Goal: Information Seeking & Learning: Understand process/instructions

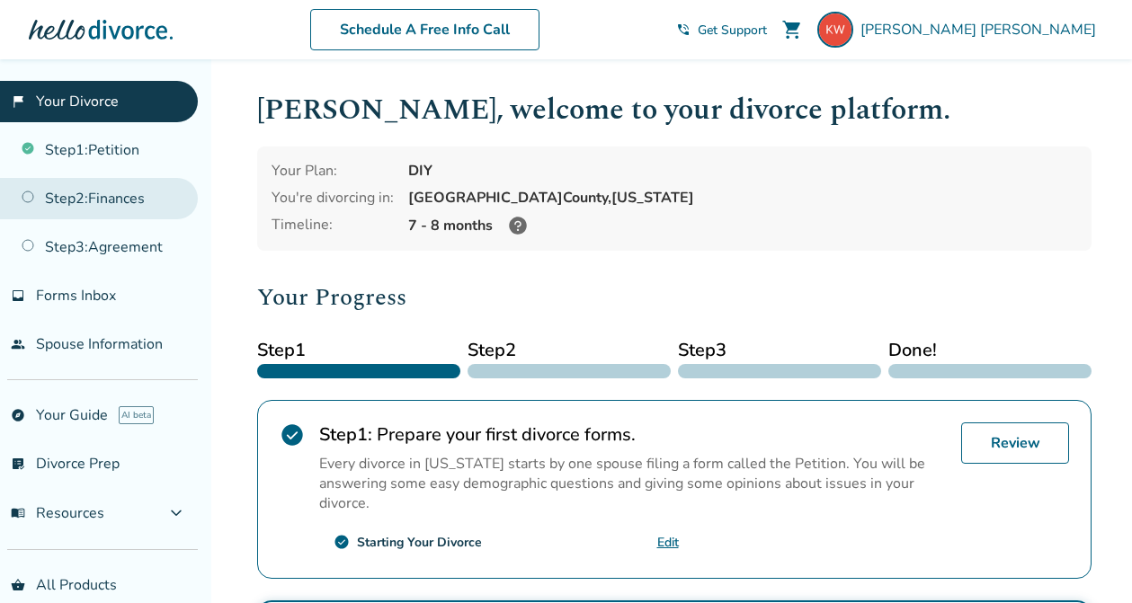
click at [48, 190] on link "Step 2 : Finances" at bounding box center [99, 198] width 198 height 41
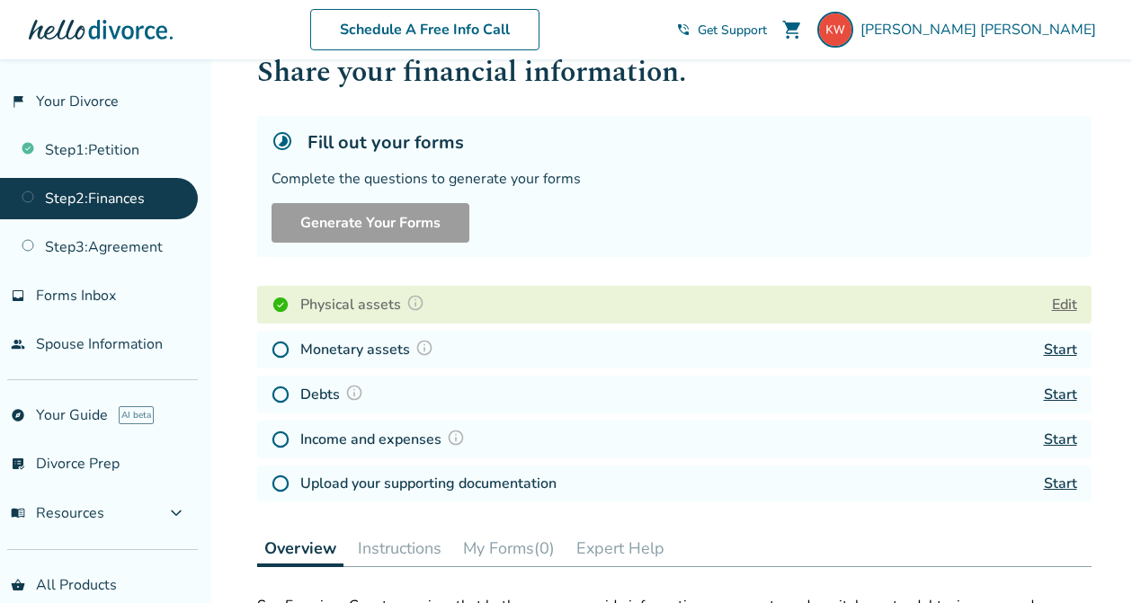
scroll to position [118, 0]
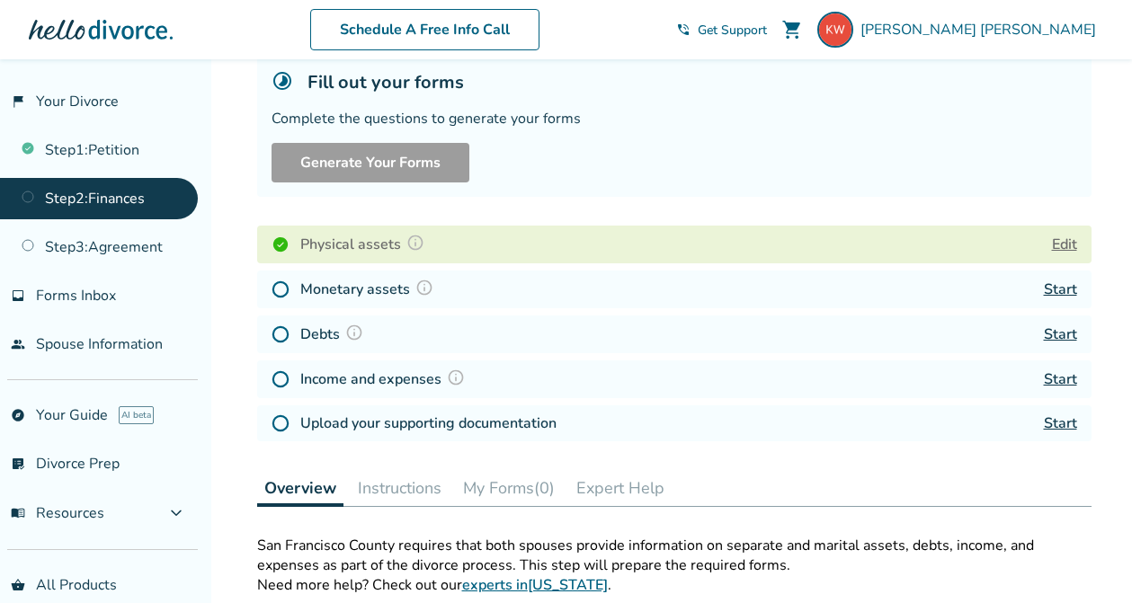
click at [363, 289] on h4 "Monetary assets" at bounding box center [369, 289] width 138 height 23
click at [1048, 288] on link "Start" at bounding box center [1060, 290] width 33 height 20
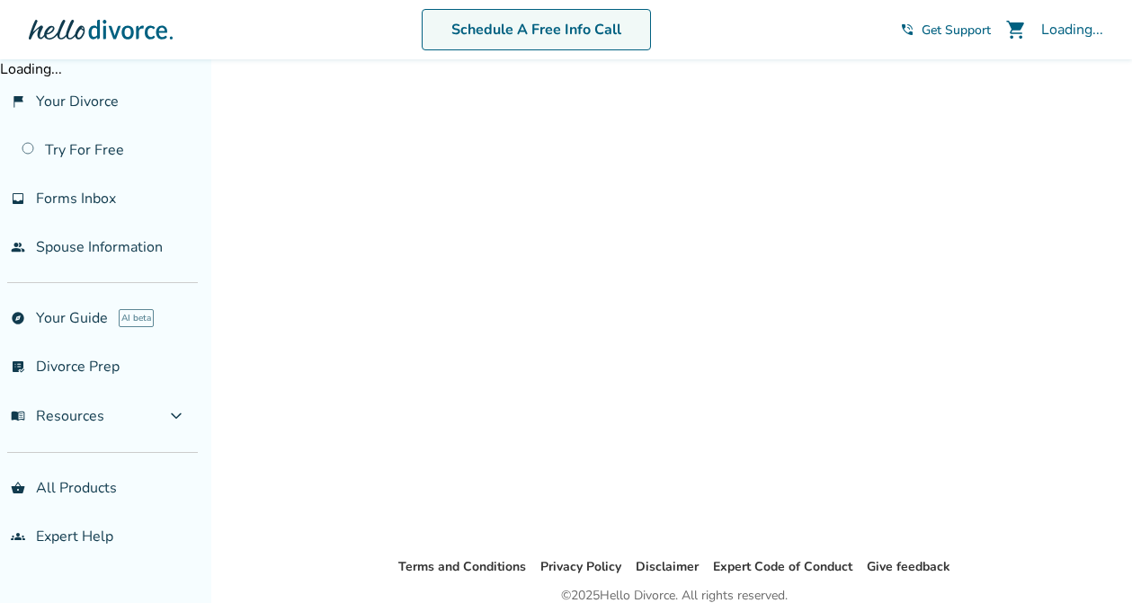
scroll to position [59, 0]
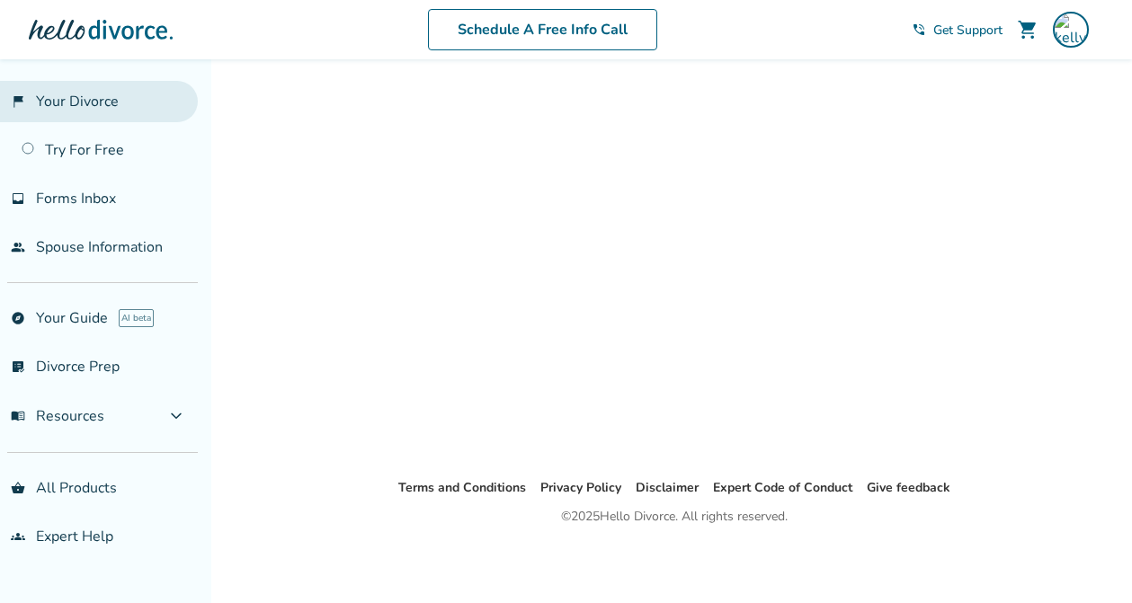
click at [80, 96] on link "flag_2 Your Divorce" at bounding box center [99, 101] width 198 height 41
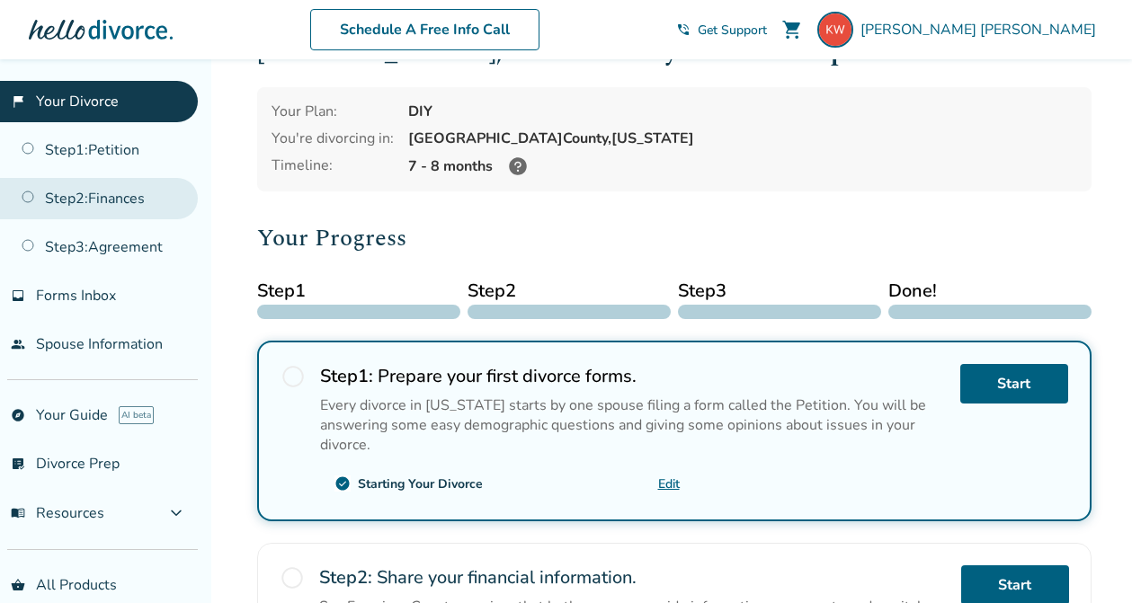
click at [85, 188] on link "Step 2 : Finances" at bounding box center [99, 198] width 198 height 41
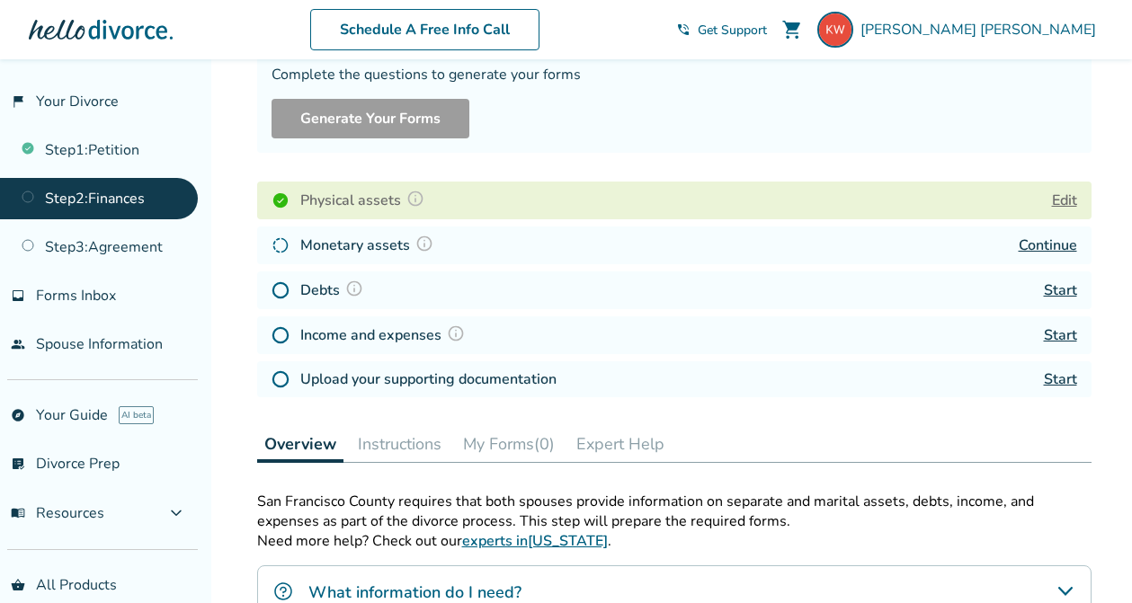
scroll to position [173, 0]
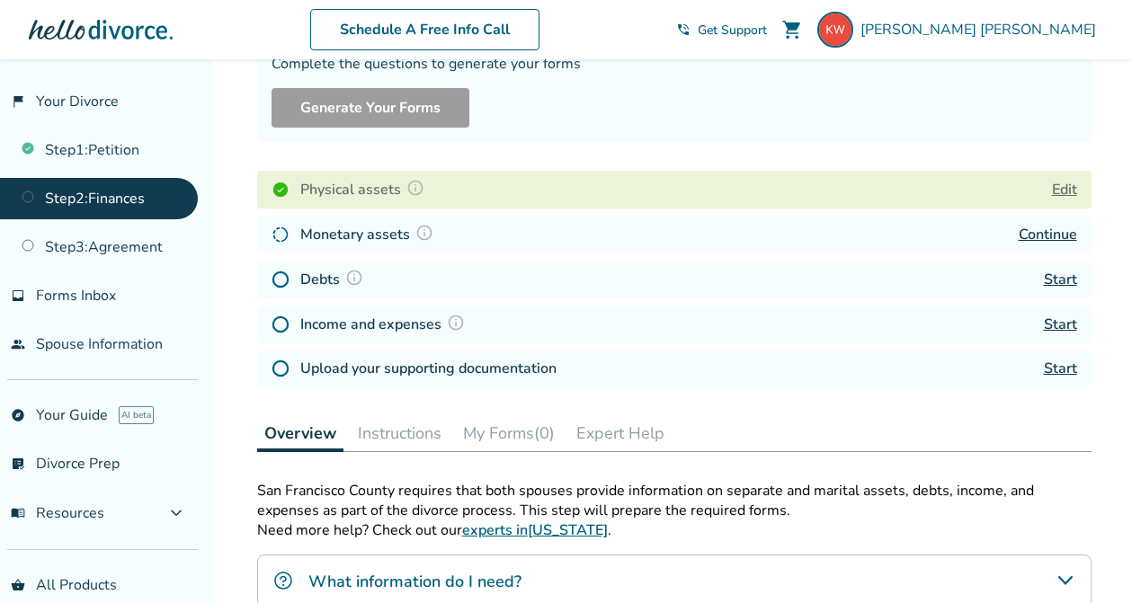
click at [1056, 282] on link "Start" at bounding box center [1060, 280] width 33 height 20
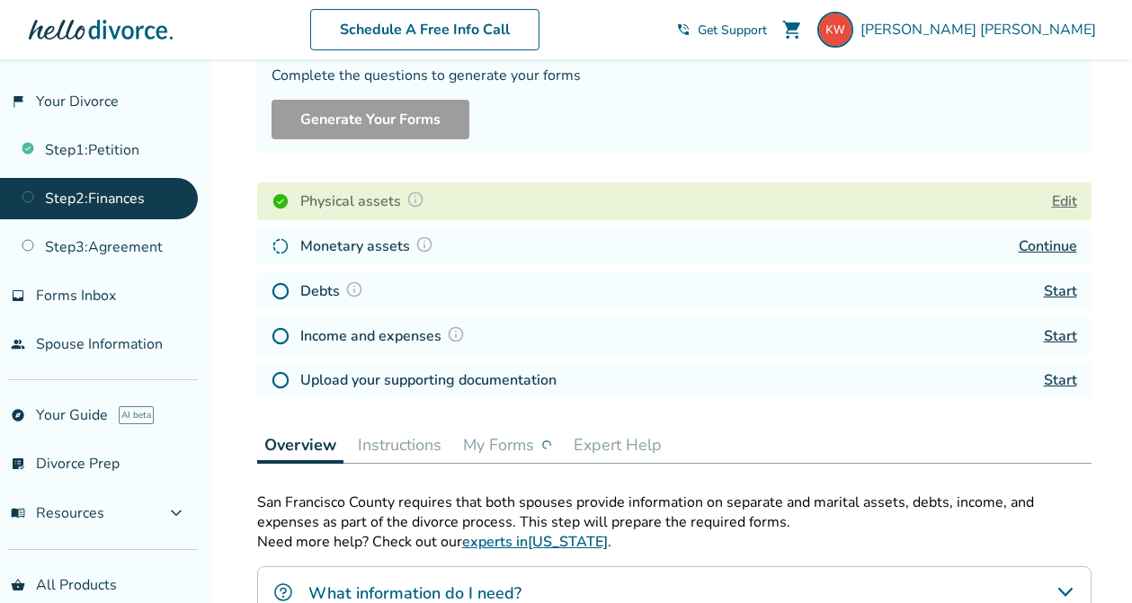
scroll to position [187, 0]
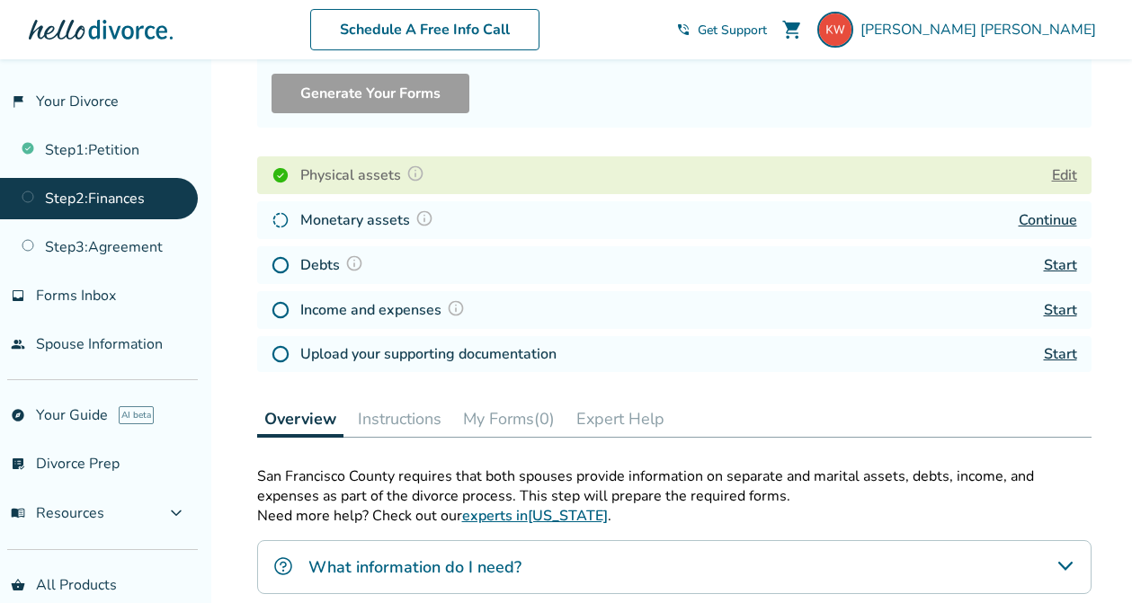
click at [1056, 310] on link "Start" at bounding box center [1060, 310] width 33 height 20
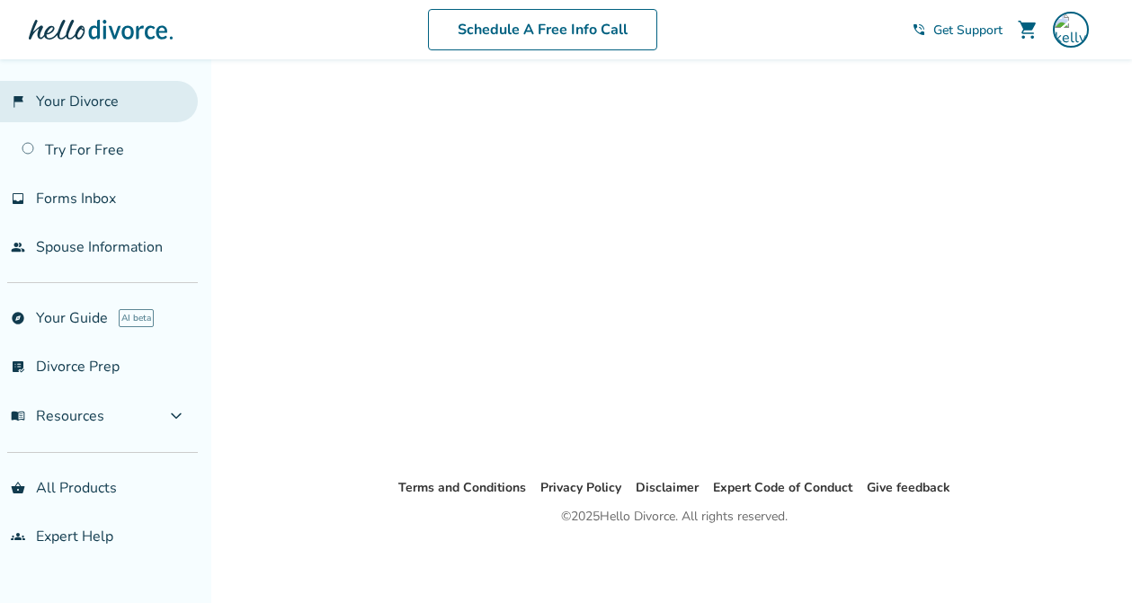
click at [90, 107] on link "flag_2 Your Divorce" at bounding box center [99, 101] width 198 height 41
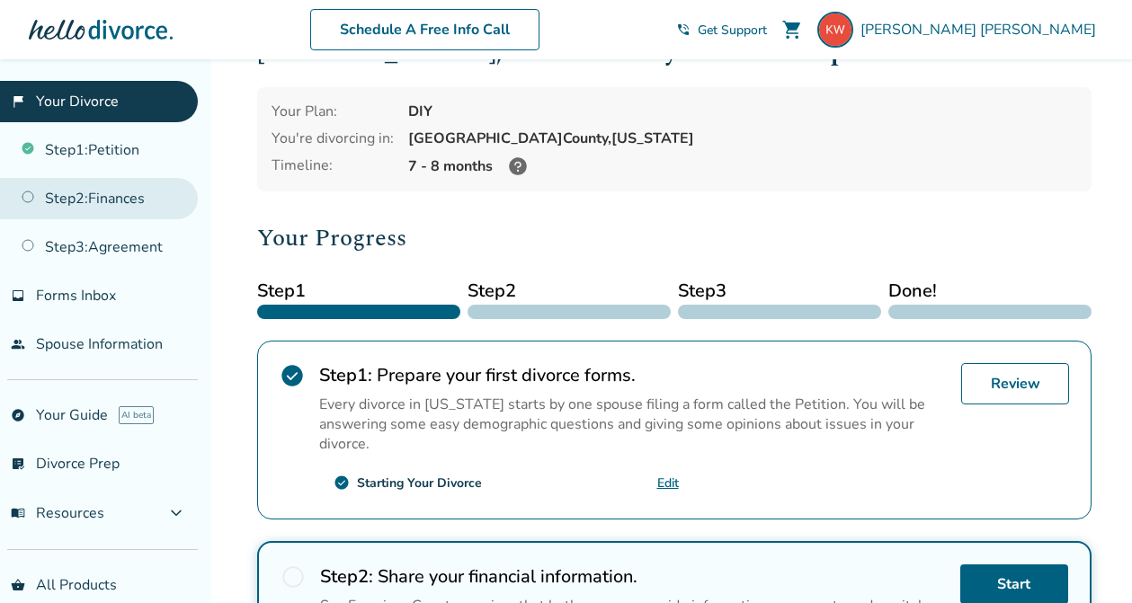
click at [97, 192] on link "Step 2 : Finances" at bounding box center [99, 198] width 198 height 41
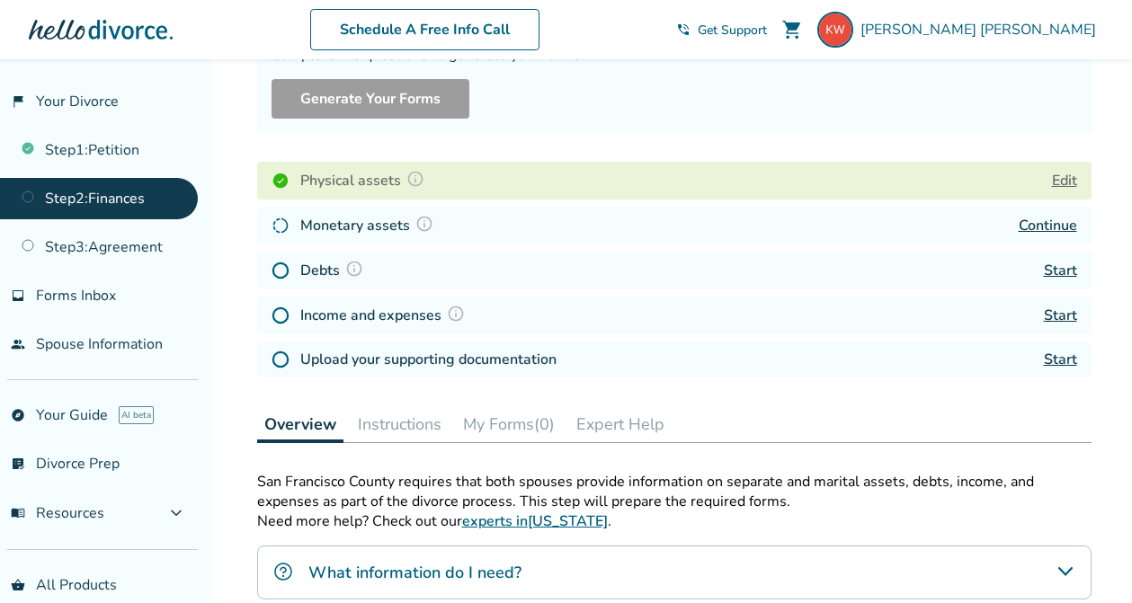
scroll to position [185, 0]
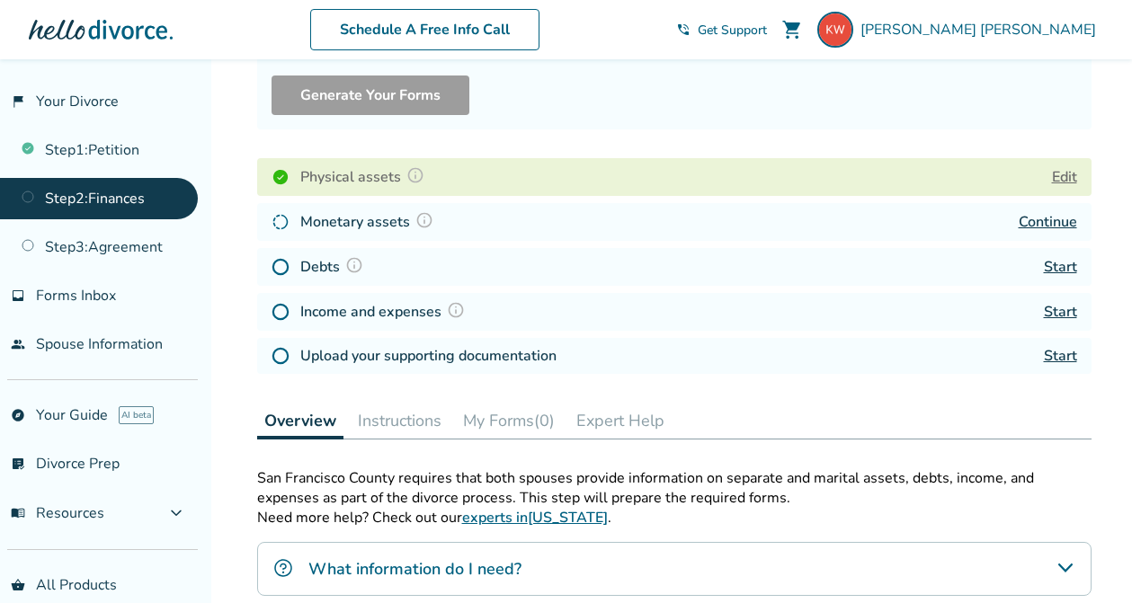
click at [1056, 268] on link "Start" at bounding box center [1060, 267] width 33 height 20
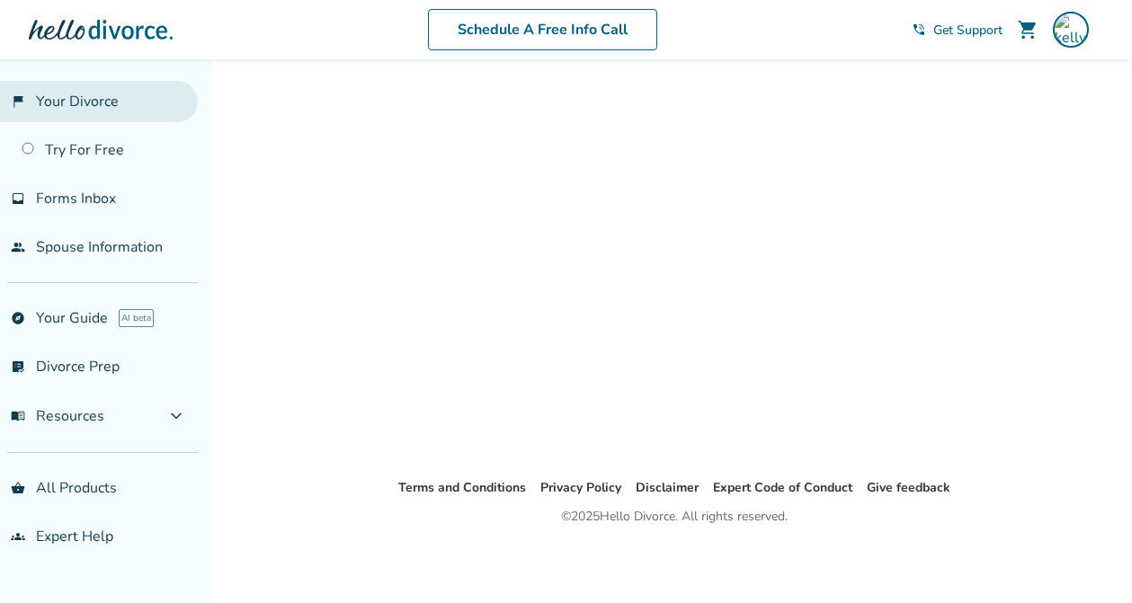
click at [81, 111] on link "flag_2 Your Divorce" at bounding box center [99, 101] width 198 height 41
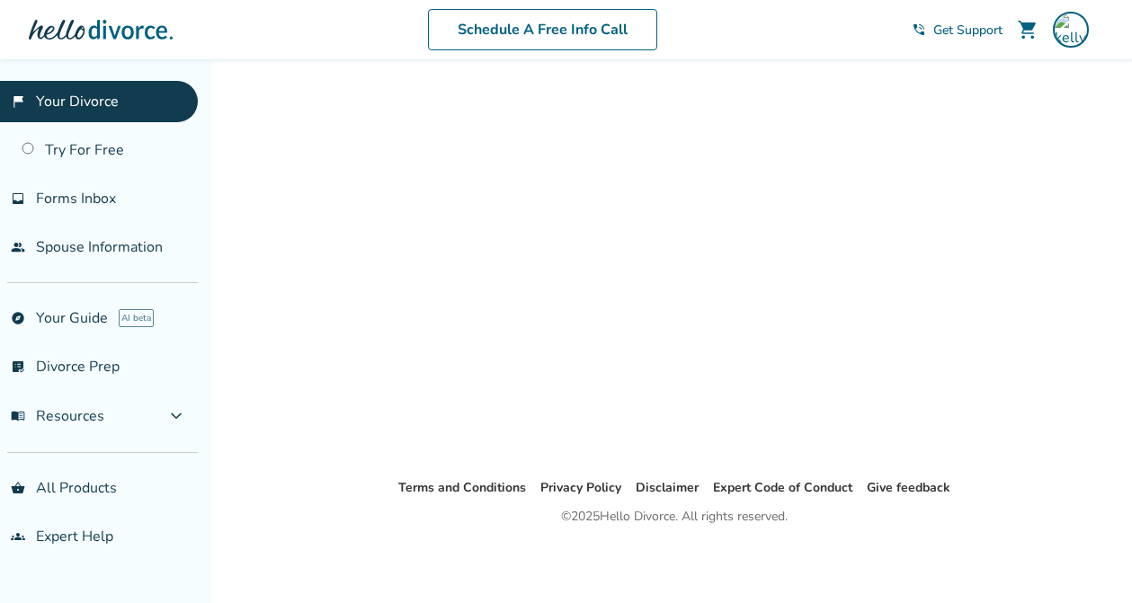
click at [86, 103] on link "flag_2 Your Divorce" at bounding box center [99, 101] width 198 height 41
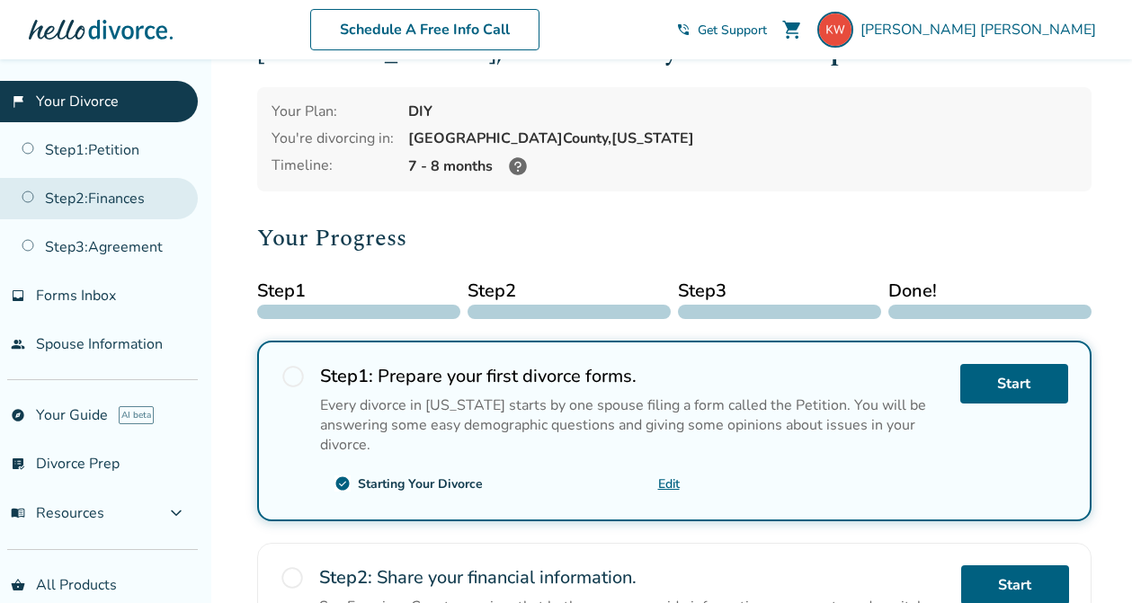
click at [104, 201] on link "Step 2 : Finances" at bounding box center [99, 198] width 198 height 41
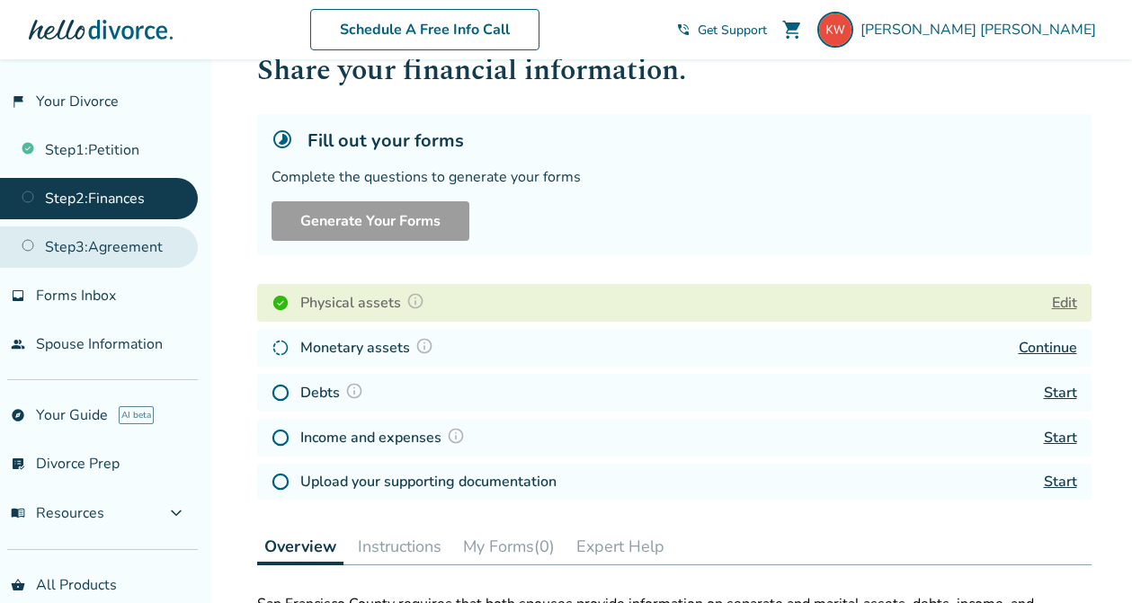
click at [148, 247] on link "Step 3 : Agreement" at bounding box center [99, 247] width 198 height 41
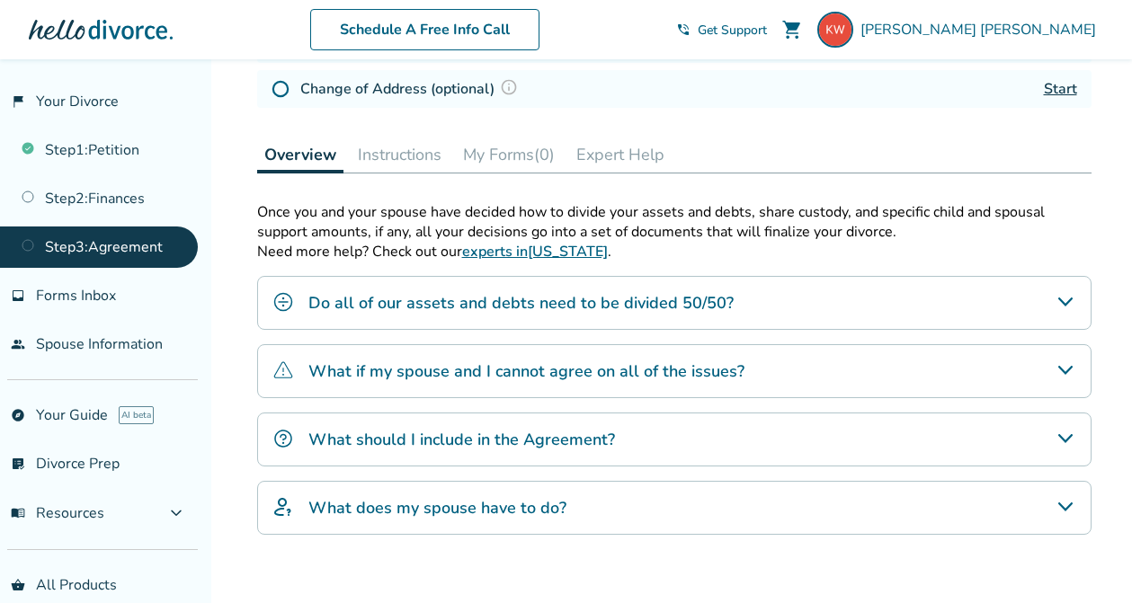
scroll to position [361, 0]
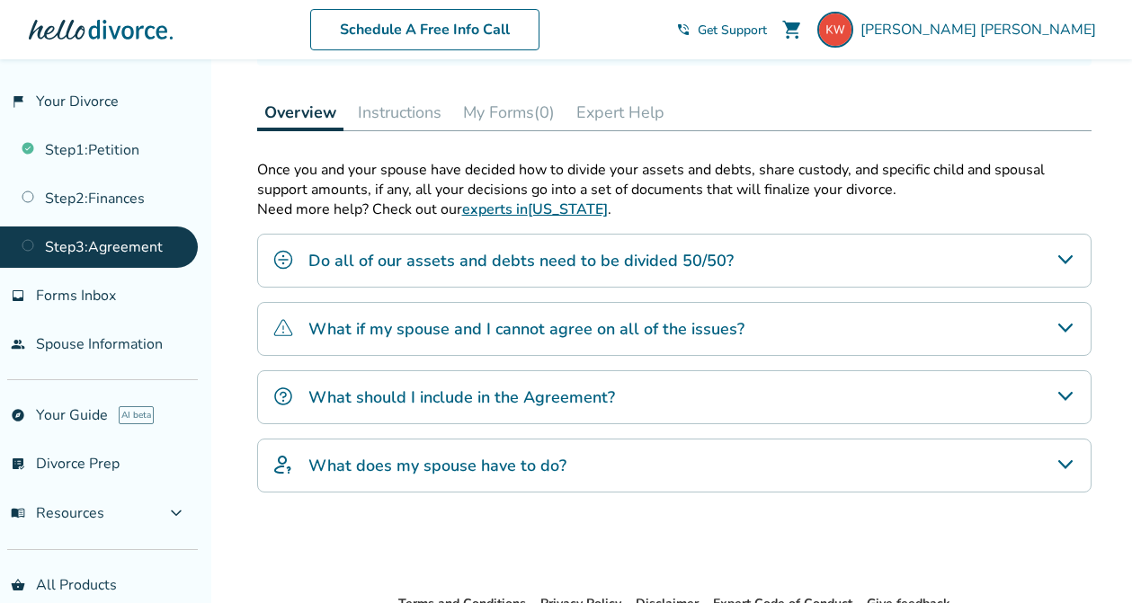
click at [698, 264] on h4 "Do all of our assets and debts need to be divided 50/50?" at bounding box center [520, 260] width 425 height 23
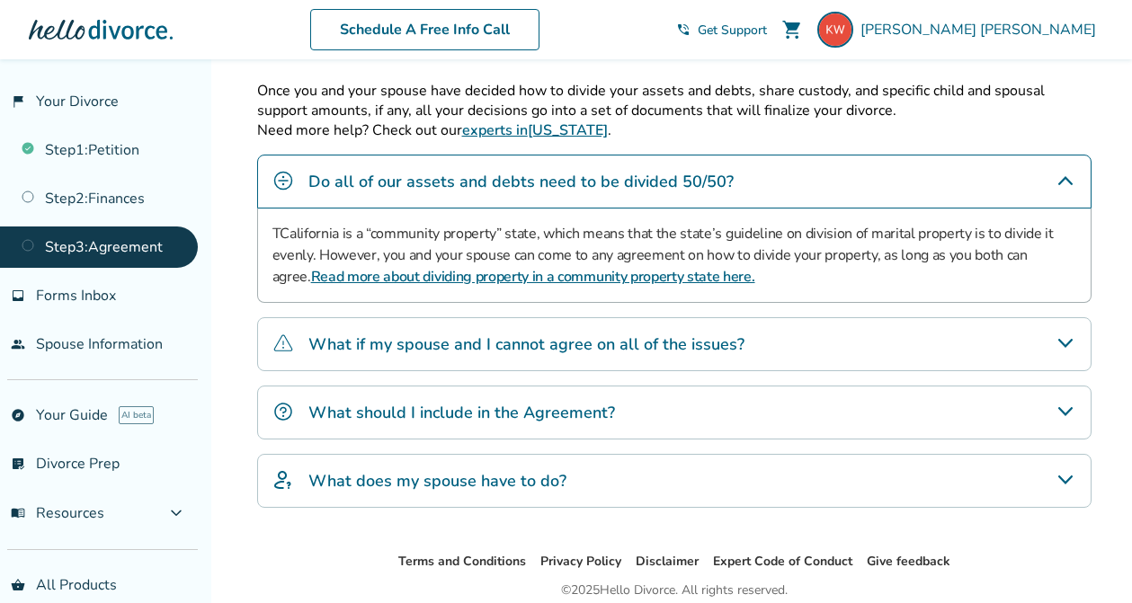
scroll to position [449, 0]
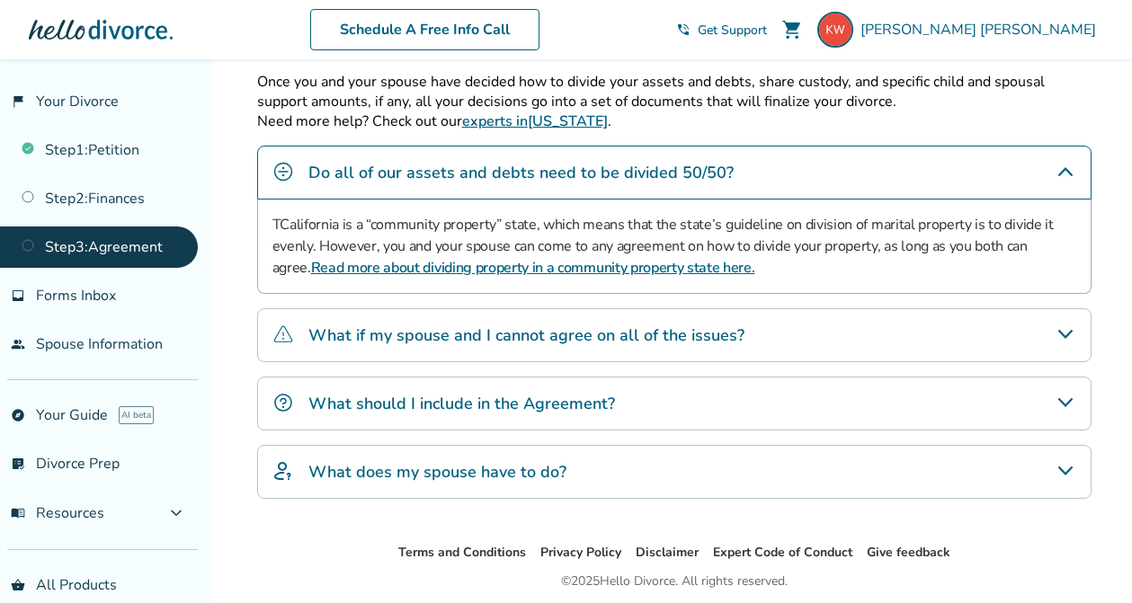
click at [546, 398] on h4 "What should I include in the Agreement?" at bounding box center [461, 403] width 307 height 23
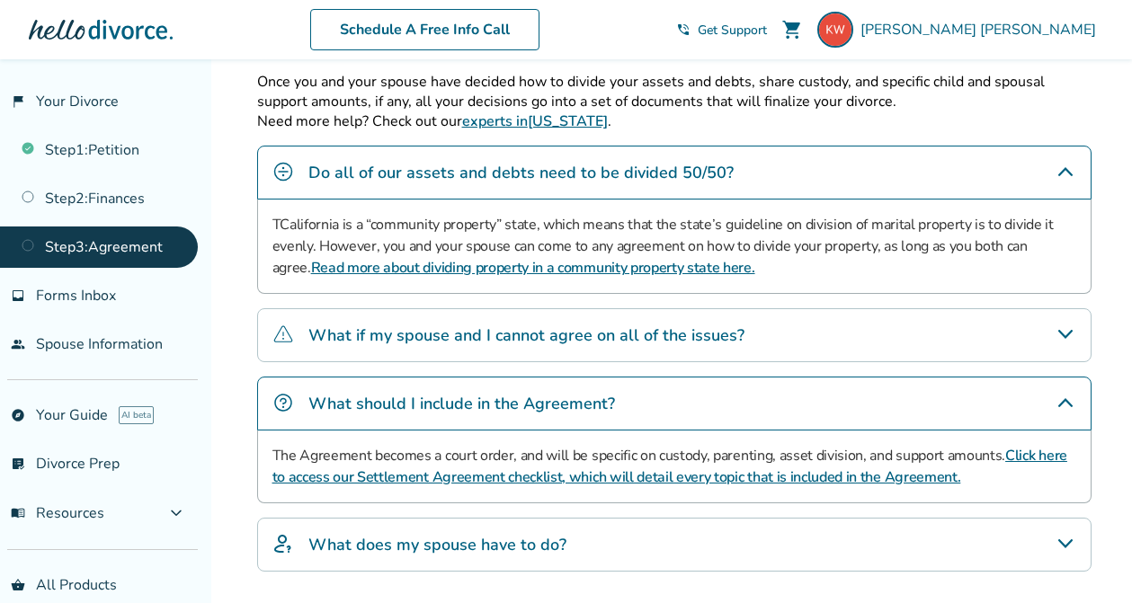
click at [442, 474] on link "Click here to access our Settlement Agreement checklist, which will detail ever…" at bounding box center [669, 466] width 795 height 41
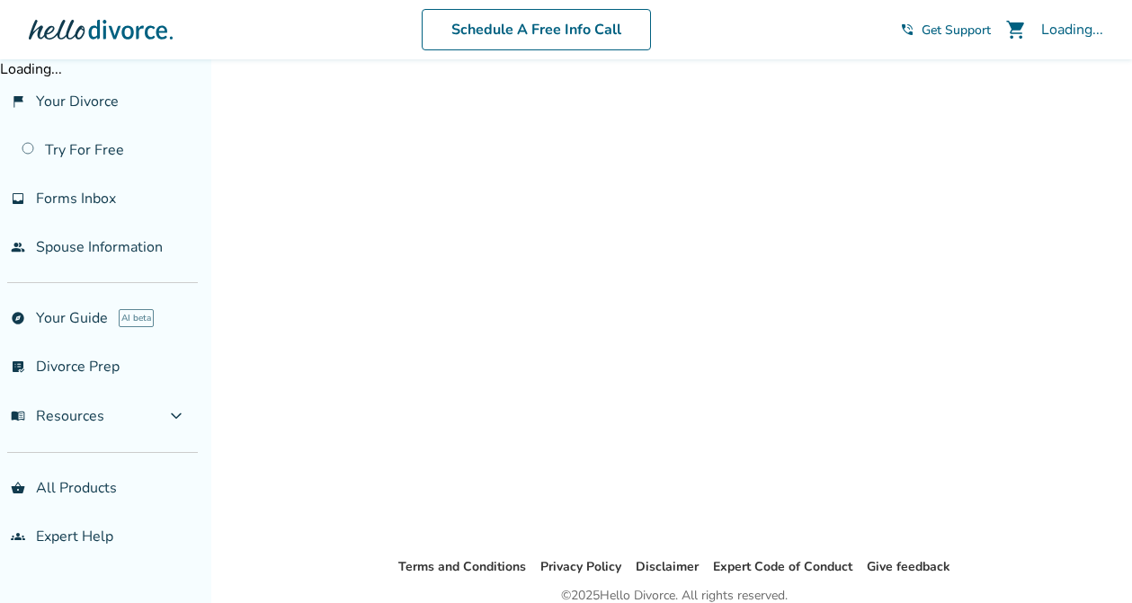
scroll to position [59, 0]
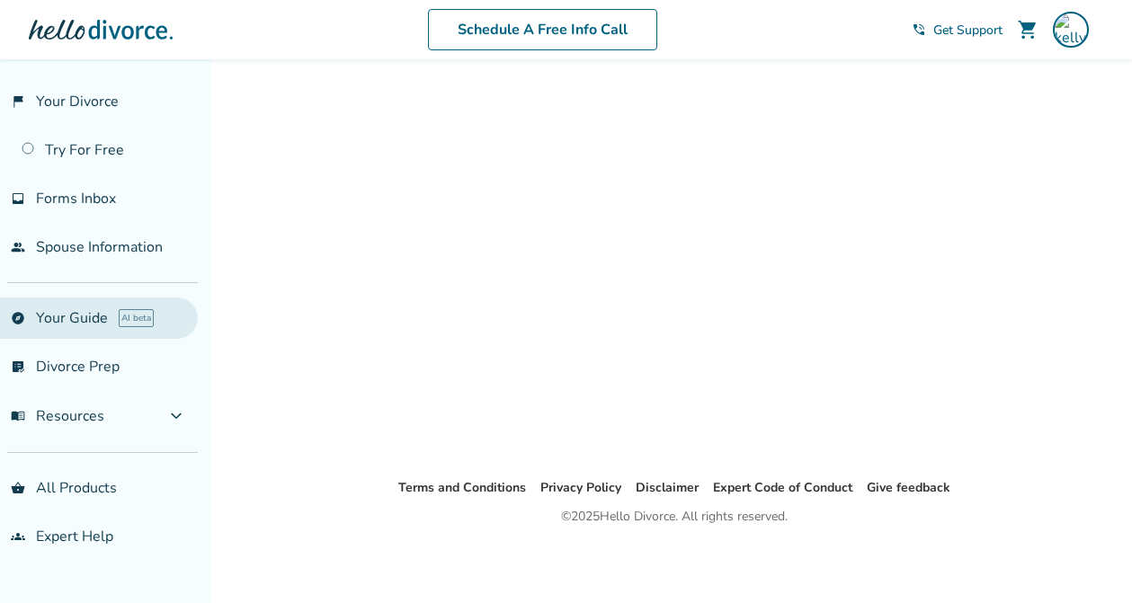
click at [59, 314] on link "explore Your Guide AI beta" at bounding box center [99, 318] width 198 height 41
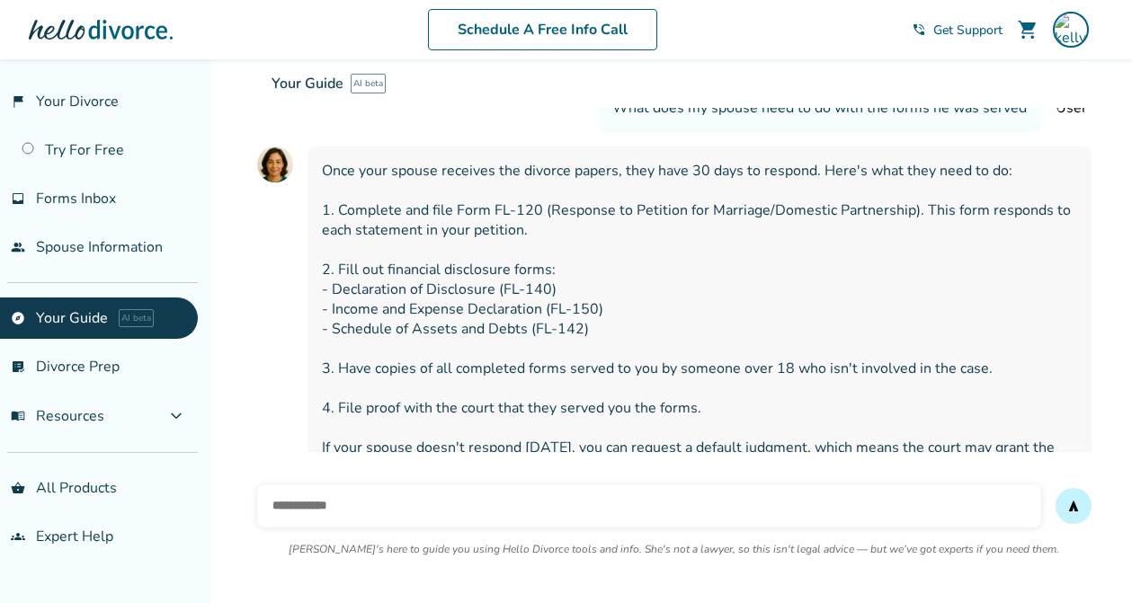
scroll to position [305, 0]
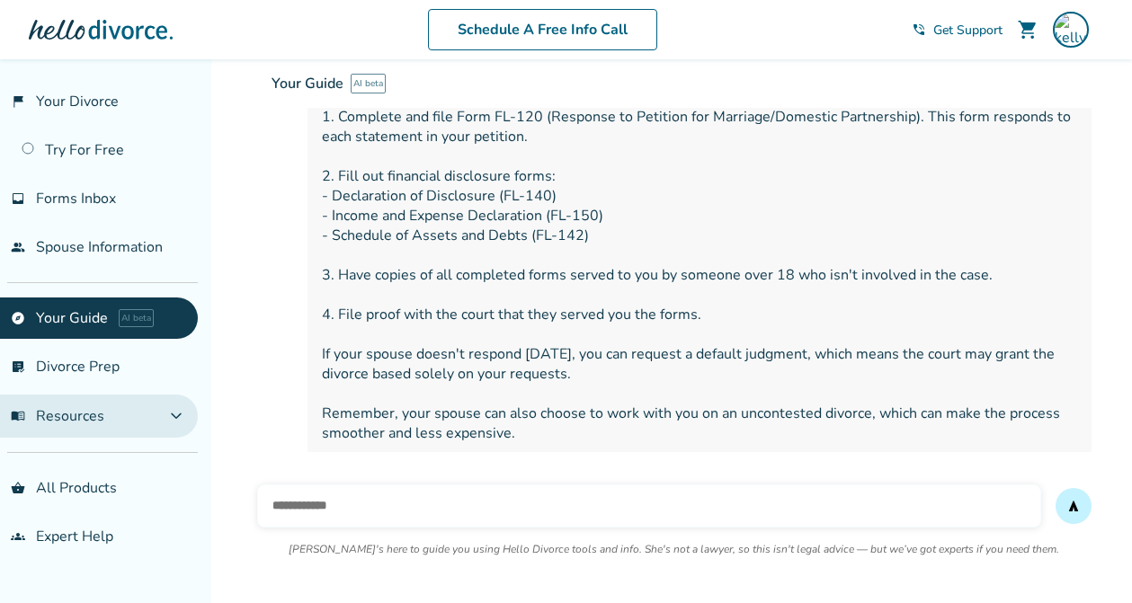
click at [60, 411] on span "menu_book Resources" at bounding box center [58, 416] width 94 height 20
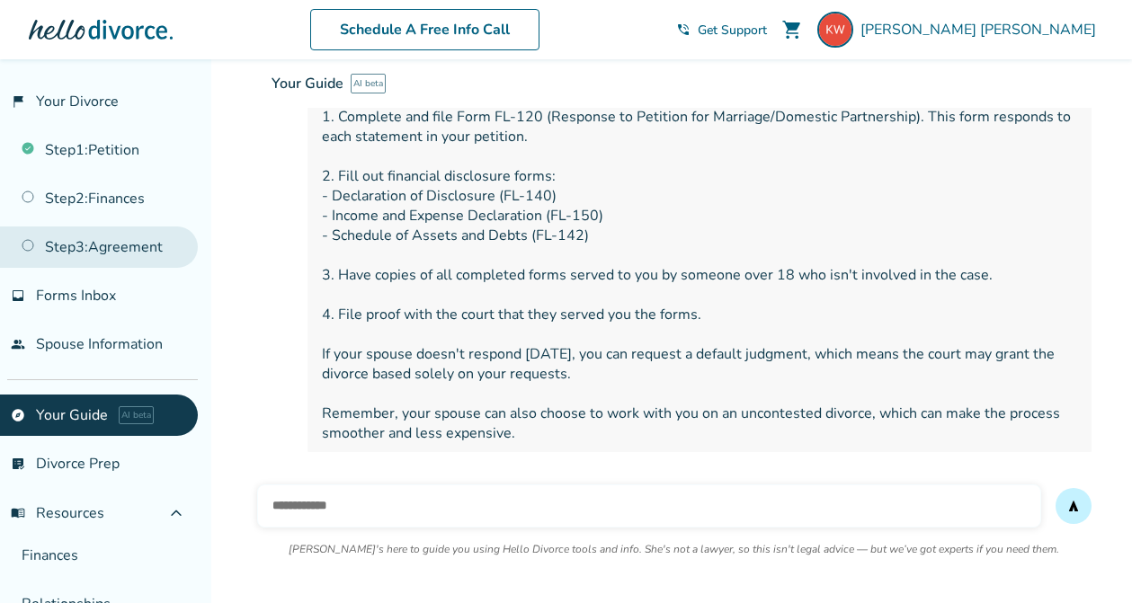
click at [105, 245] on link "Step 3 : Agreement" at bounding box center [99, 247] width 198 height 41
click at [133, 254] on link "Step 3 : Agreement" at bounding box center [99, 247] width 198 height 41
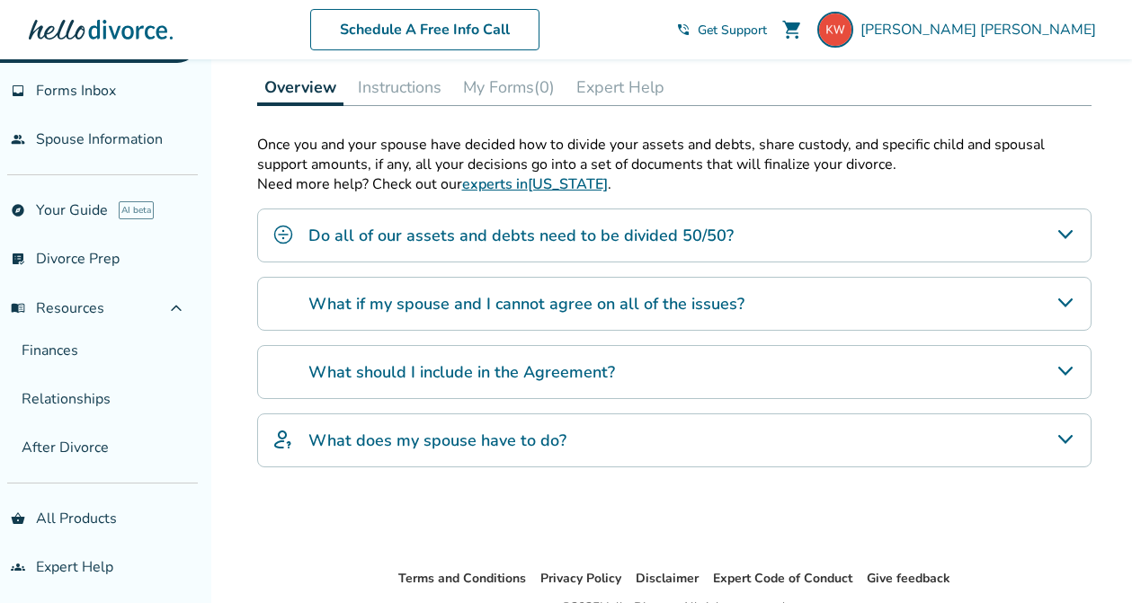
scroll to position [391, 0]
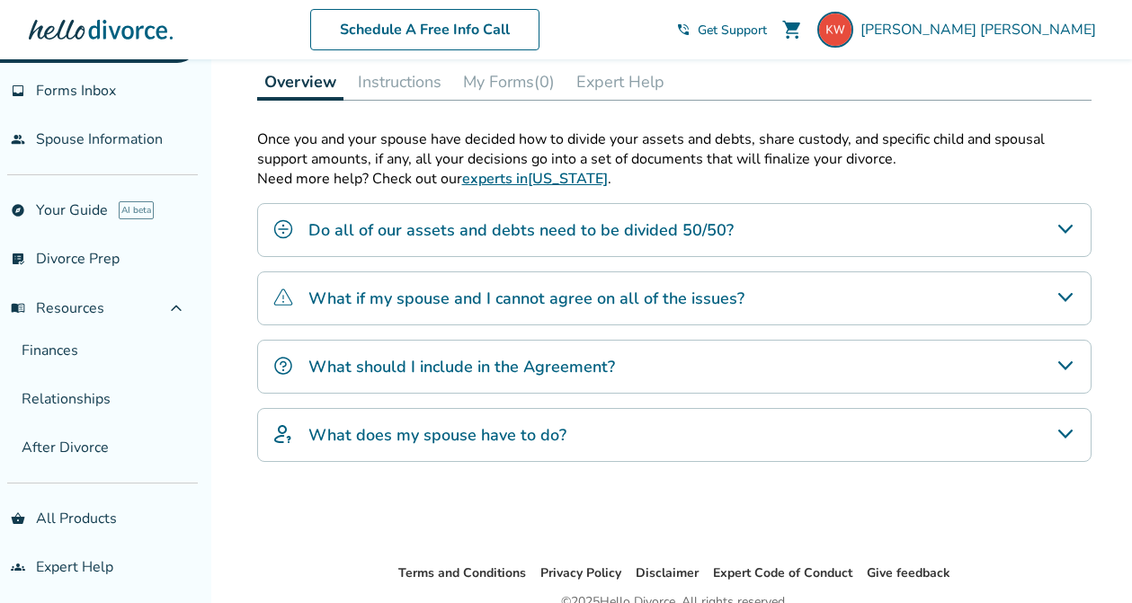
click at [467, 363] on h4 "What should I include in the Agreement?" at bounding box center [461, 366] width 307 height 23
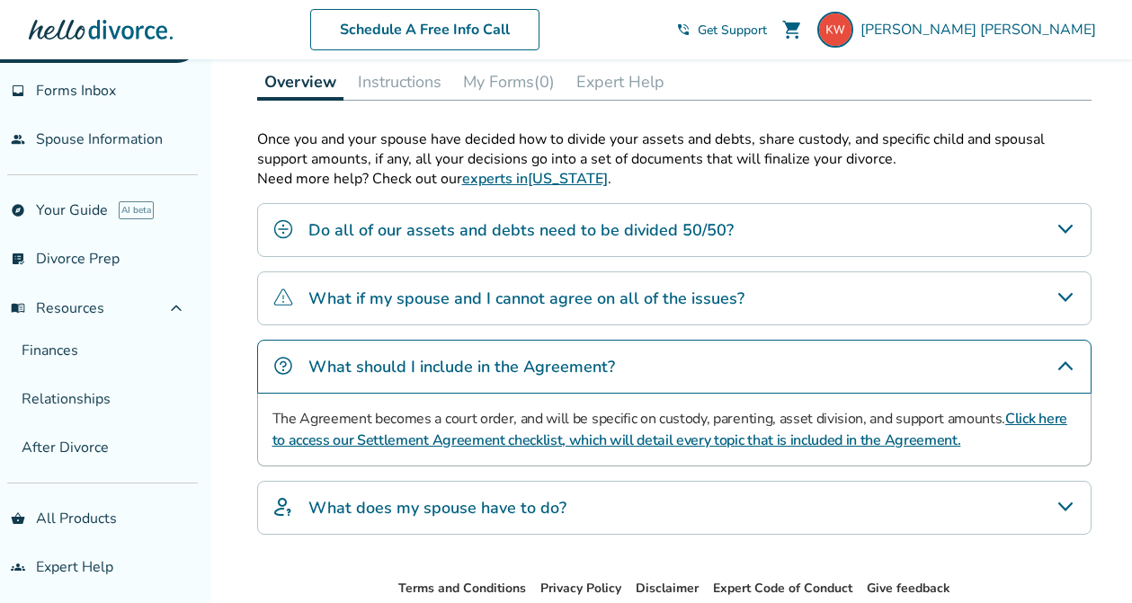
click at [409, 498] on h4 "What does my spouse have to do?" at bounding box center [437, 507] width 258 height 23
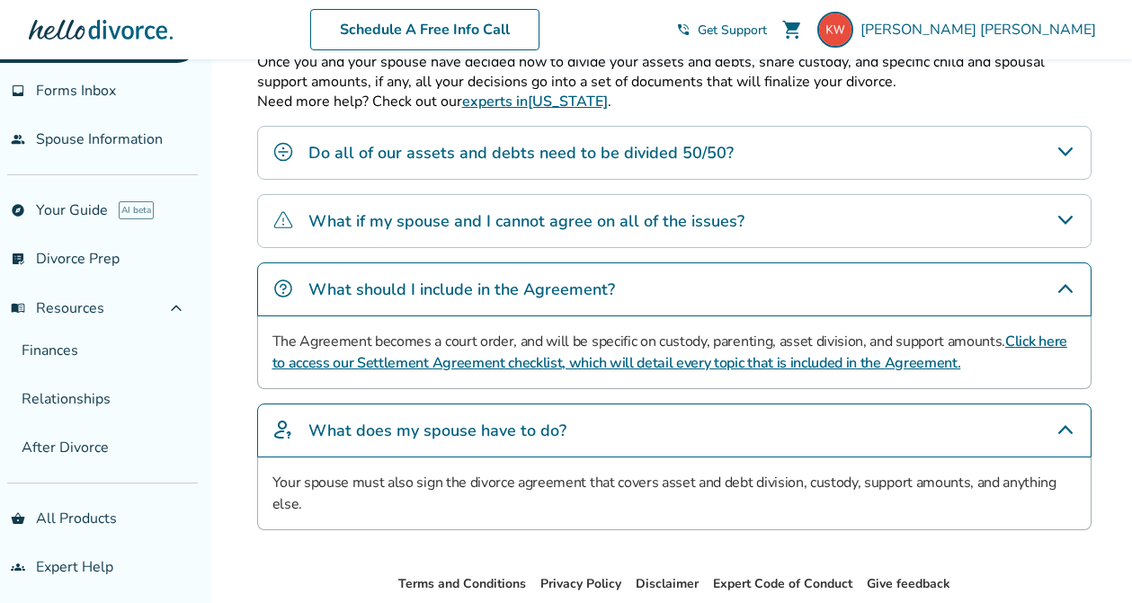
scroll to position [469, 0]
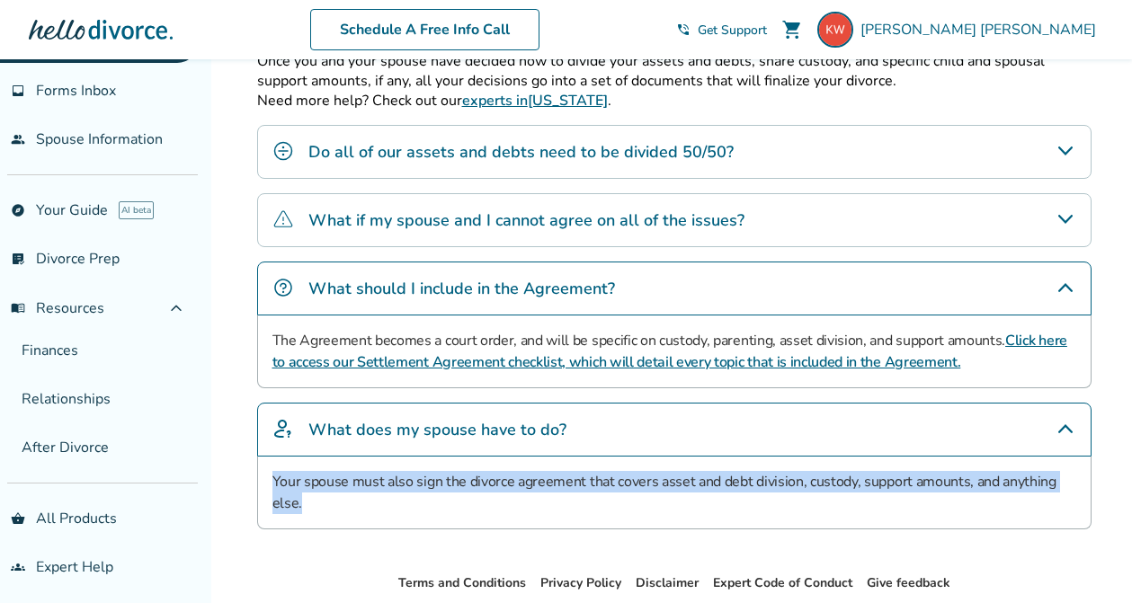
drag, startPoint x: 273, startPoint y: 481, endPoint x: 323, endPoint y: 499, distance: 52.6
click at [323, 499] on p "Your spouse must also sign the divorce agreement that covers asset and debt div…" at bounding box center [674, 492] width 804 height 43
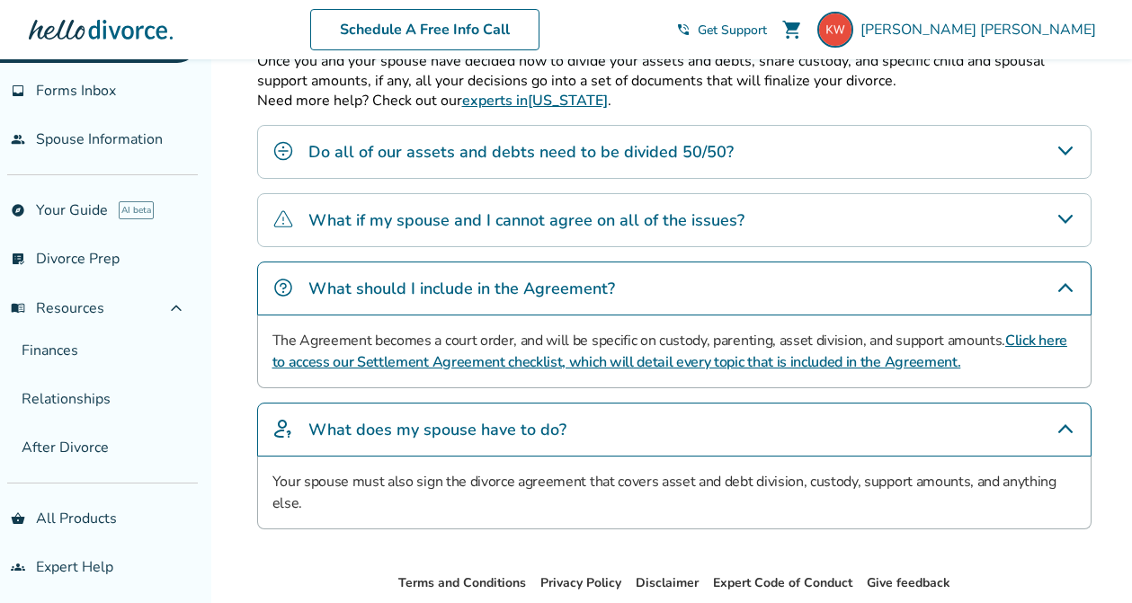
click at [426, 357] on link "Click here to access our Settlement Agreement checklist, which will detail ever…" at bounding box center [669, 351] width 795 height 41
